Goal: Task Accomplishment & Management: Use online tool/utility

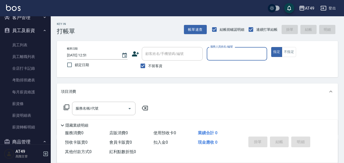
scroll to position [203, 0]
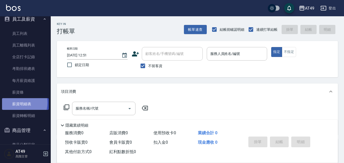
click at [18, 102] on link "薪資明細表" at bounding box center [25, 104] width 47 height 12
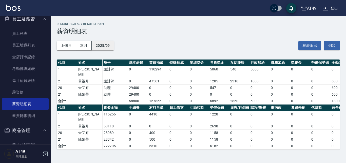
click at [101, 43] on button "2025/09" at bounding box center [103, 45] width 22 height 9
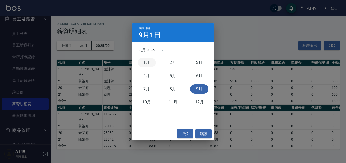
click at [145, 61] on button "1月" at bounding box center [147, 62] width 18 height 9
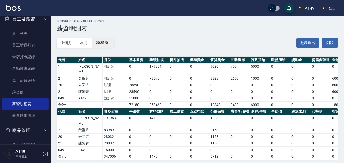
click at [103, 42] on button "2025/01" at bounding box center [103, 42] width 22 height 9
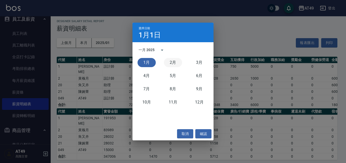
click at [172, 65] on button "2月" at bounding box center [173, 62] width 18 height 9
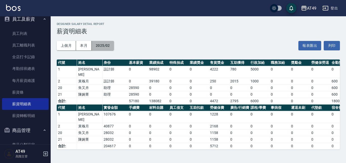
click at [114, 46] on button "2025/02" at bounding box center [103, 45] width 22 height 9
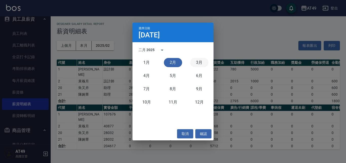
click at [202, 61] on button "3月" at bounding box center [199, 62] width 18 height 9
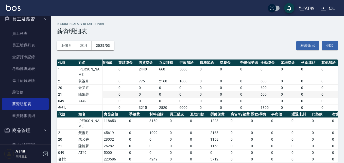
scroll to position [0, 26]
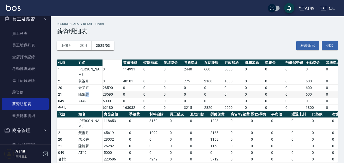
click at [86, 91] on td "陳婉菁" at bounding box center [89, 94] width 25 height 7
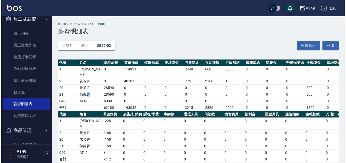
scroll to position [0, 0]
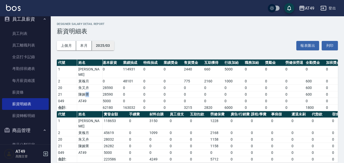
click at [108, 45] on button "2025/03" at bounding box center [103, 45] width 22 height 9
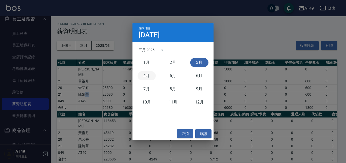
click at [147, 76] on button "4月" at bounding box center [147, 75] width 18 height 9
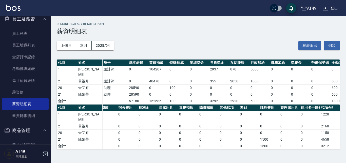
scroll to position [0, 84]
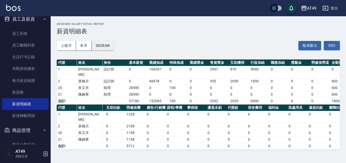
click at [107, 43] on button "2025/04" at bounding box center [103, 45] width 22 height 9
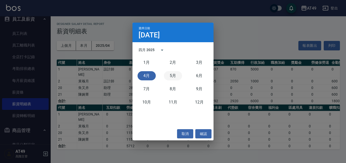
click at [171, 76] on button "5月" at bounding box center [173, 75] width 18 height 9
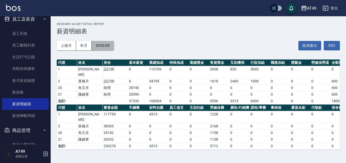
click at [101, 47] on button "2025/05" at bounding box center [103, 45] width 22 height 9
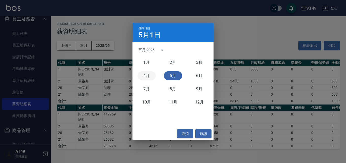
click at [150, 75] on button "4月" at bounding box center [147, 75] width 18 height 9
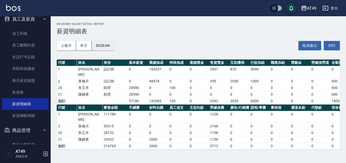
click at [109, 43] on button "2025/04" at bounding box center [103, 45] width 22 height 9
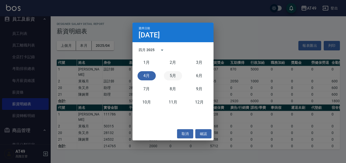
click at [174, 75] on button "5月" at bounding box center [173, 75] width 18 height 9
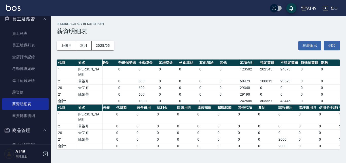
scroll to position [0, 214]
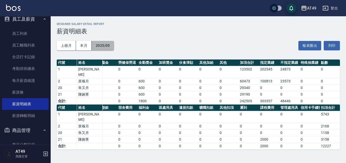
click at [108, 43] on button "2025/05" at bounding box center [103, 45] width 22 height 9
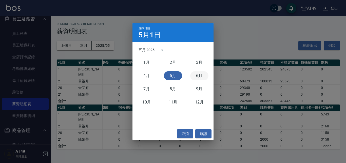
click at [201, 74] on button "6月" at bounding box center [199, 75] width 18 height 9
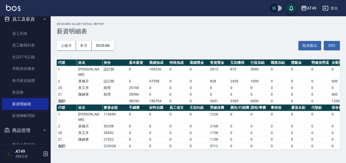
drag, startPoint x: 144, startPoint y: 147, endPoint x: 197, endPoint y: 160, distance: 55.0
click at [197, 160] on div "AT49 2025-06 薪資明細表 列印時間： [DATE][PHONE_NUMBER]:50 Designer Salary Detail Report …" at bounding box center [173, 81] width 346 height 163
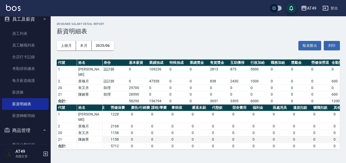
scroll to position [0, 44]
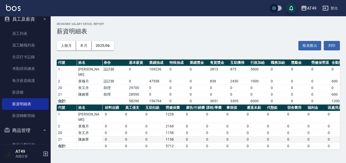
drag, startPoint x: 125, startPoint y: 134, endPoint x: 105, endPoint y: 134, distance: 20.3
click at [114, 134] on tbody "1 [PERSON_NAME]116696 0 0 0 0 1228 0 0 0 0 0 0 0 0 0 0 0 0 0 0 0 1228 2 黃褓月 502…" at bounding box center [260, 130] width 497 height 38
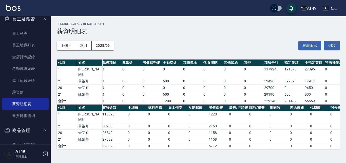
scroll to position [0, 0]
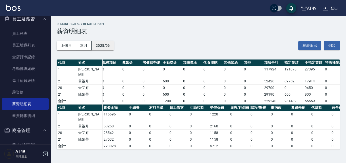
click at [103, 43] on button "2025/06" at bounding box center [103, 45] width 22 height 9
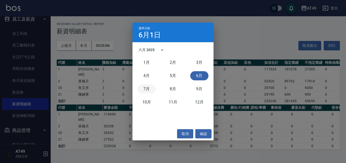
click at [145, 90] on button "7月" at bounding box center [147, 88] width 18 height 9
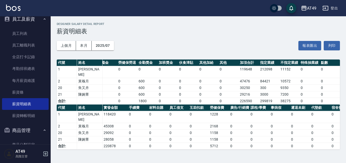
click at [67, 7] on div "AT49 登出" at bounding box center [173, 8] width 346 height 16
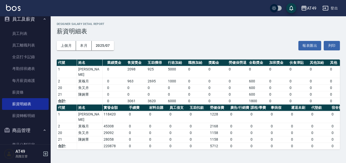
drag, startPoint x: 95, startPoint y: 98, endPoint x: 51, endPoint y: 98, distance: 43.6
click at [51, 98] on div "AT49 2025-07 薪資明細表 列印時間： [DATE][PHONE_NUMBER]:53 Designer Salary Detail Report …" at bounding box center [199, 85] width 296 height 139
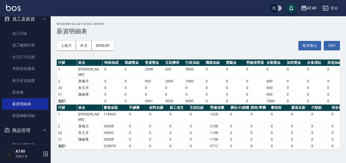
click at [51, 98] on div "AT49 2025-07 薪資明細表 列印時間： [DATE][PHONE_NUMBER]:53 Designer Salary Detail Report …" at bounding box center [199, 85] width 296 height 139
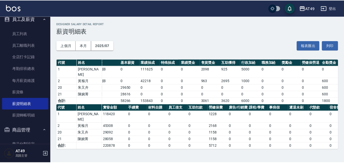
scroll to position [0, 0]
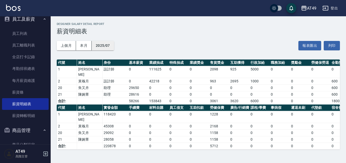
drag, startPoint x: 98, startPoint y: 43, endPoint x: 96, endPoint y: 45, distance: 2.7
click at [96, 45] on button "2025/07" at bounding box center [103, 45] width 22 height 9
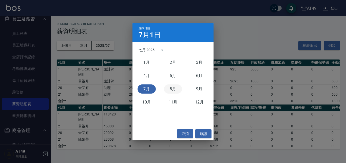
click at [171, 87] on button "8月" at bounding box center [173, 88] width 18 height 9
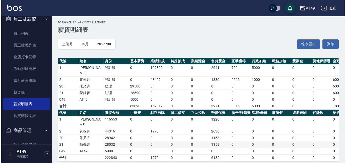
scroll to position [3, 0]
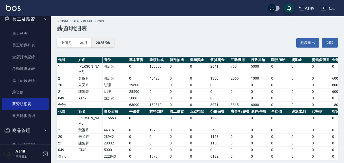
click at [102, 42] on button "2025/08" at bounding box center [103, 42] width 22 height 9
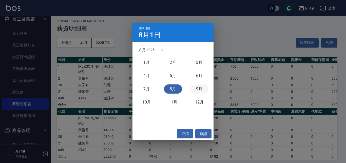
click at [202, 89] on button "9月" at bounding box center [199, 88] width 18 height 9
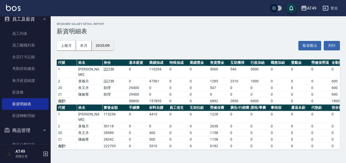
click at [113, 45] on button "2025/09" at bounding box center [103, 45] width 22 height 9
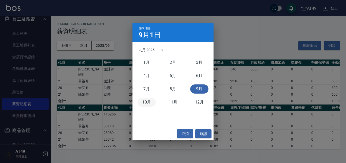
click at [146, 100] on button "10月" at bounding box center [147, 101] width 18 height 9
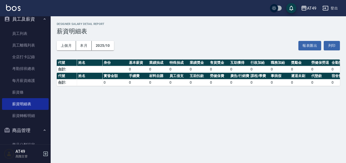
click at [96, 106] on div "AT49 2025-10 薪資明細表 列印時間： [DATE][PHONE_NUMBER]:55 Designer Salary Detail Report …" at bounding box center [173, 81] width 346 height 163
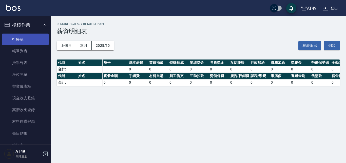
click at [24, 40] on link "打帳單" at bounding box center [25, 39] width 47 height 12
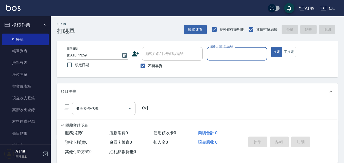
click at [200, 69] on div "不留客資" at bounding box center [167, 65] width 71 height 11
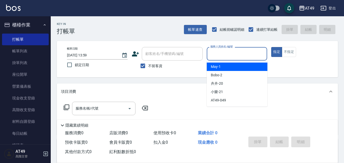
click at [222, 50] on div "服務人員姓名/編號 服務人員姓名/編號" at bounding box center [237, 53] width 61 height 13
type input "2"
type button "true"
type input "Bobo-2"
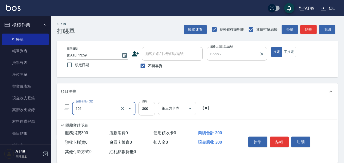
type input "一般洗髮(101)"
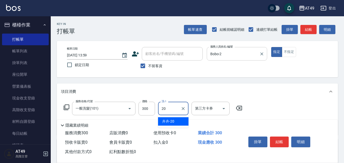
type input "卉卉-20"
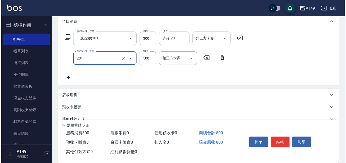
scroll to position [76, 0]
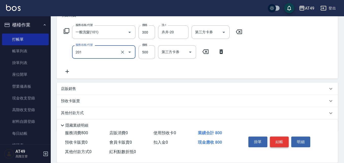
type input "精緻剪髮(201)"
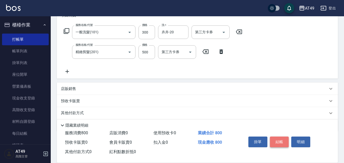
click at [277, 140] on button "結帳" at bounding box center [279, 141] width 19 height 11
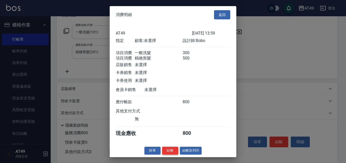
click at [170, 151] on button "結帳" at bounding box center [170, 150] width 16 height 8
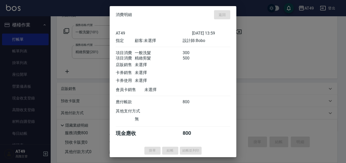
type input "[DATE] 14:06"
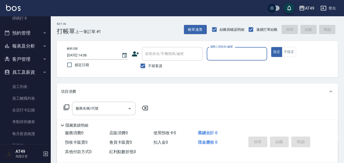
scroll to position [152, 0]
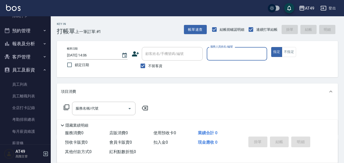
click at [34, 42] on button "報表及分析" at bounding box center [25, 43] width 47 height 13
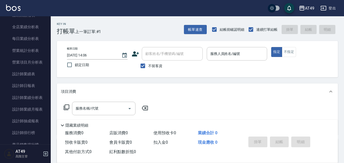
scroll to position [304, 0]
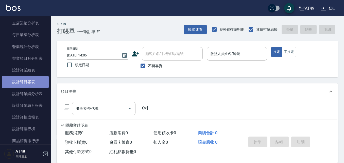
click at [30, 83] on link "設計師日報表" at bounding box center [25, 82] width 47 height 12
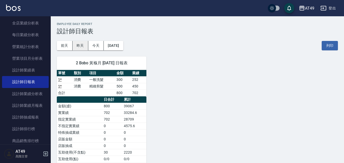
click at [86, 44] on button "昨天" at bounding box center [81, 45] width 16 height 9
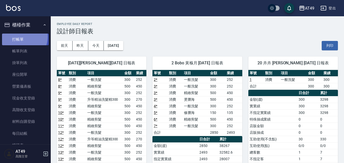
click at [18, 36] on link "打帳單" at bounding box center [25, 39] width 47 height 12
